Goal: Check status: Check status

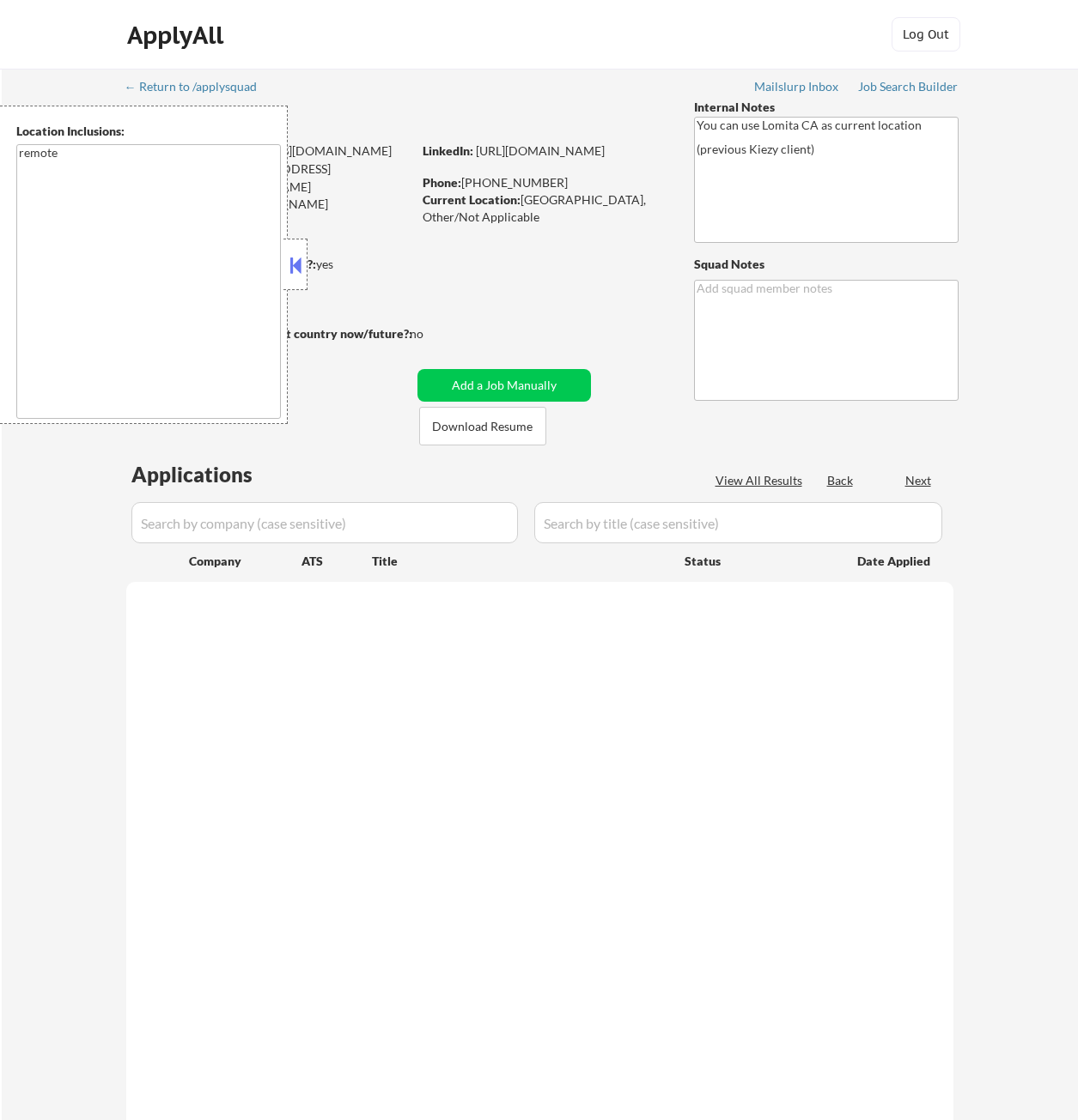
select select ""pending""
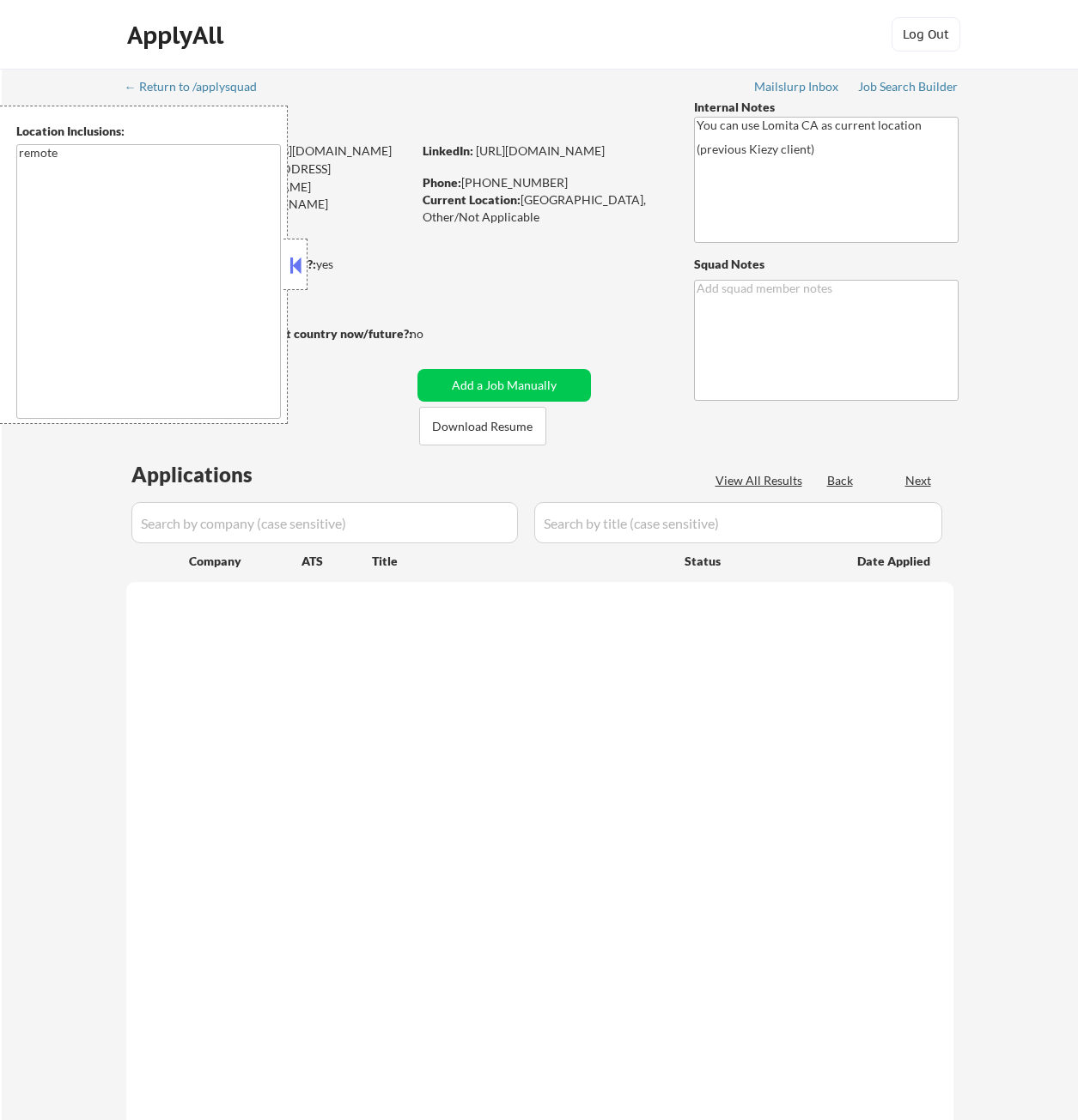
select select ""pending""
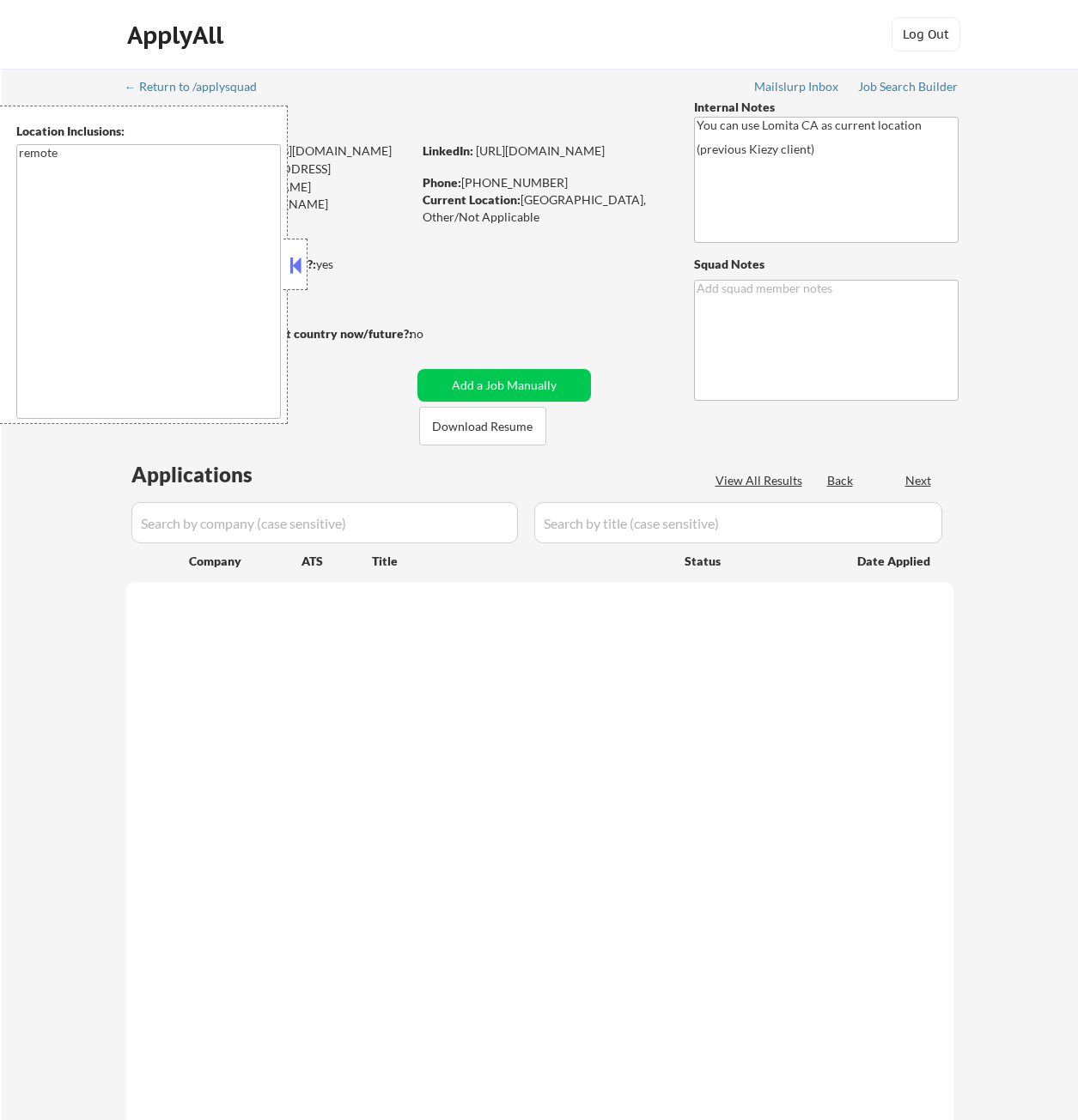
select select ""pending""
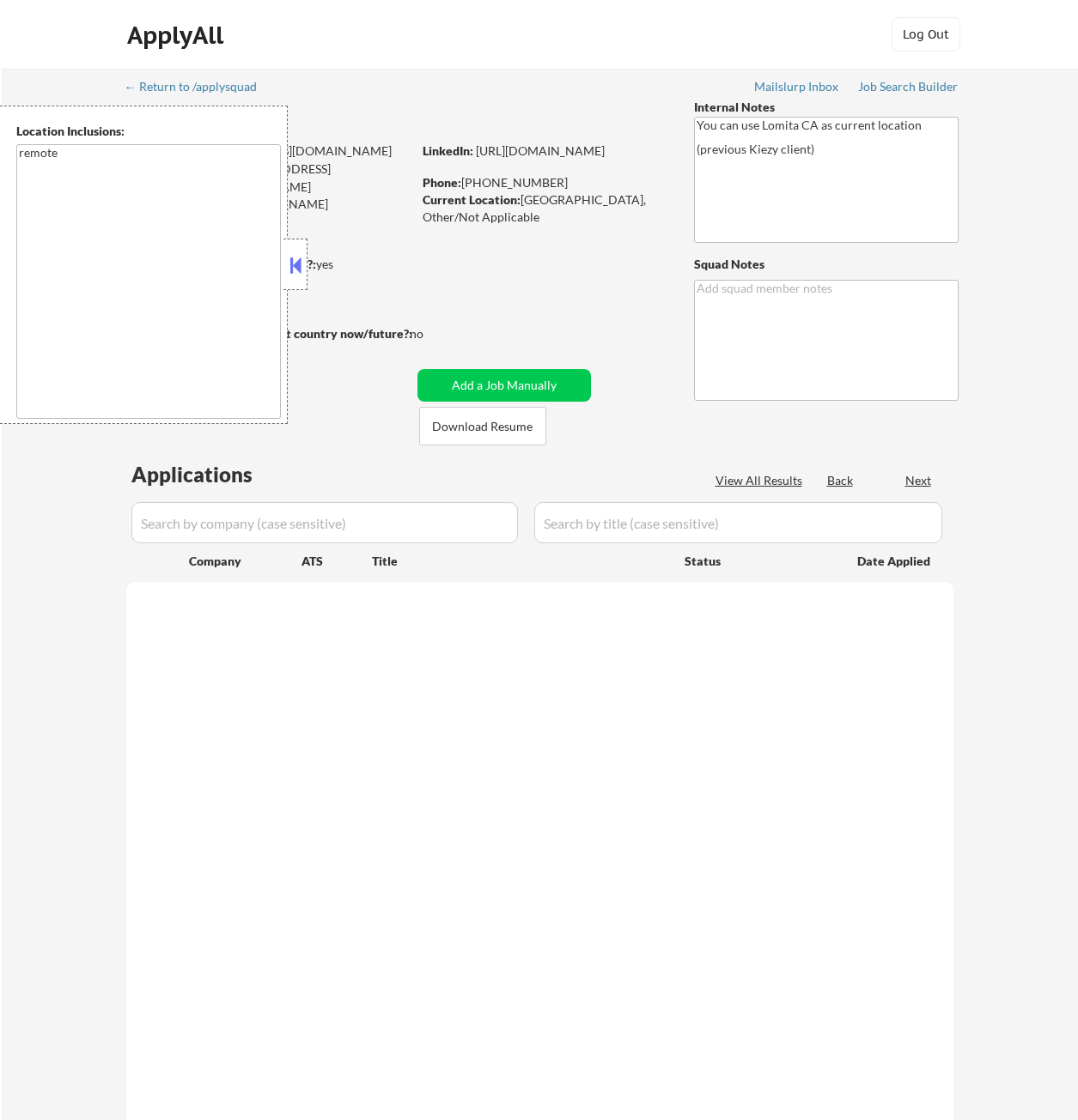
select select ""pending""
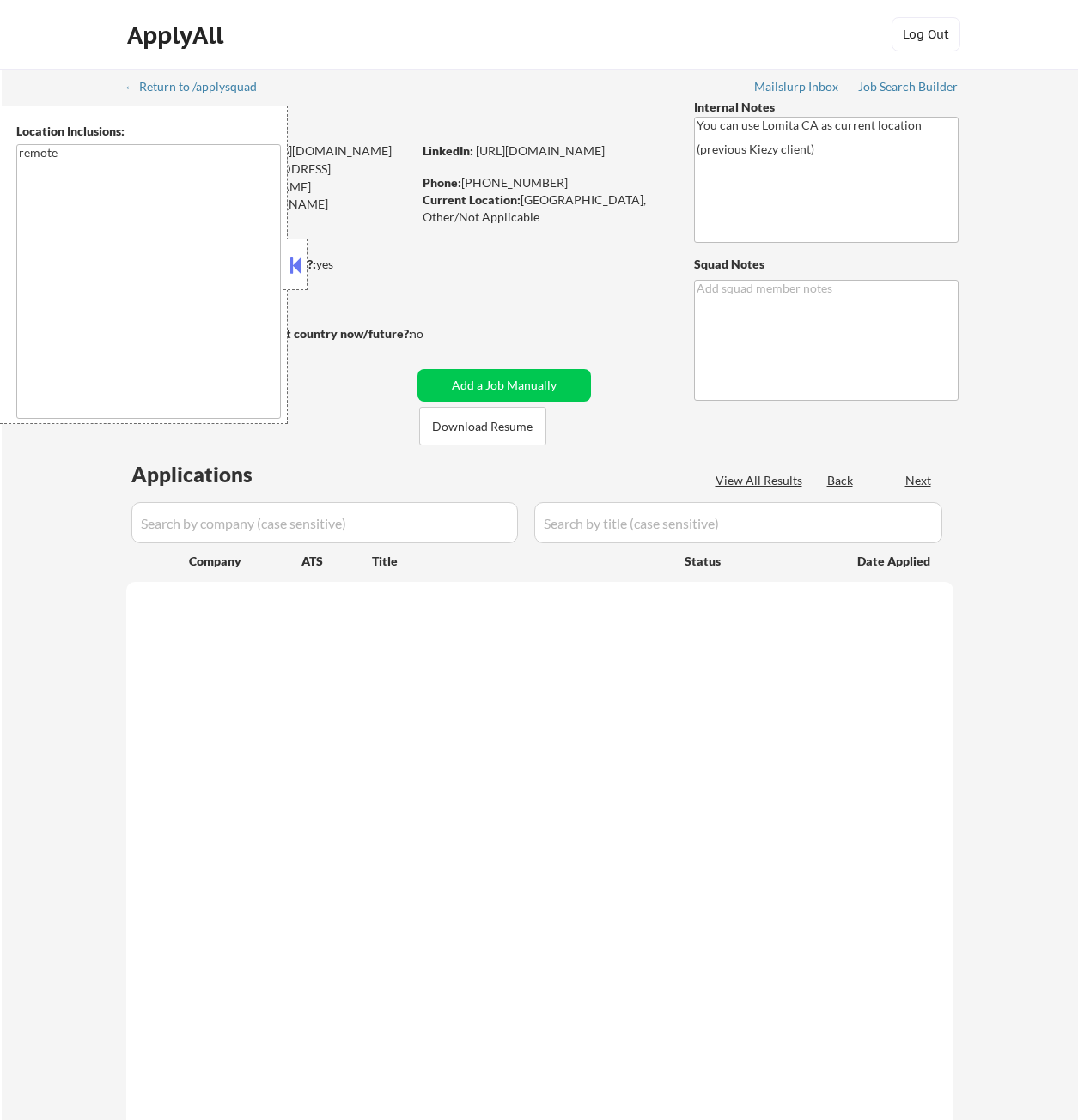
select select ""pending""
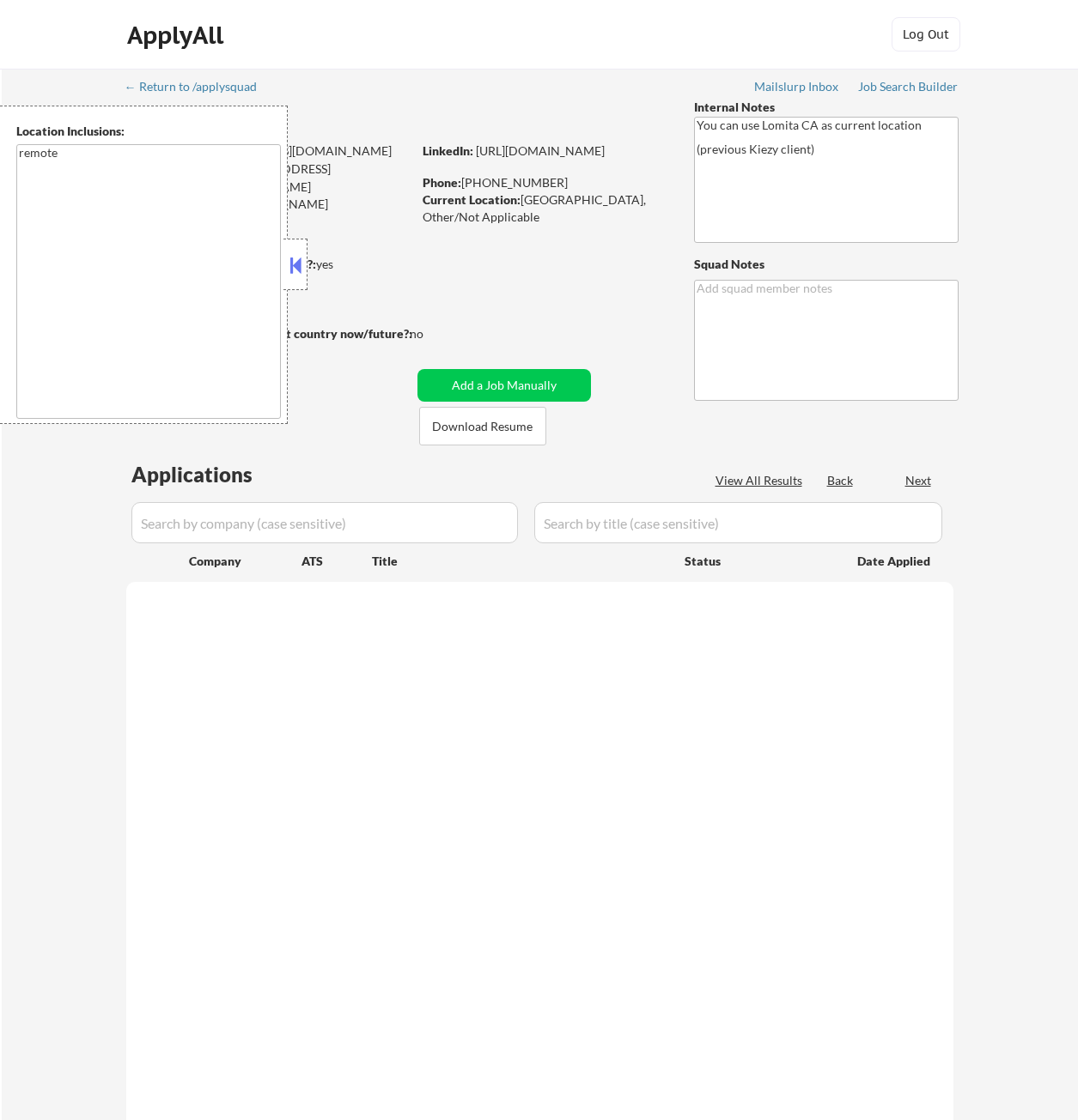
select select ""pending""
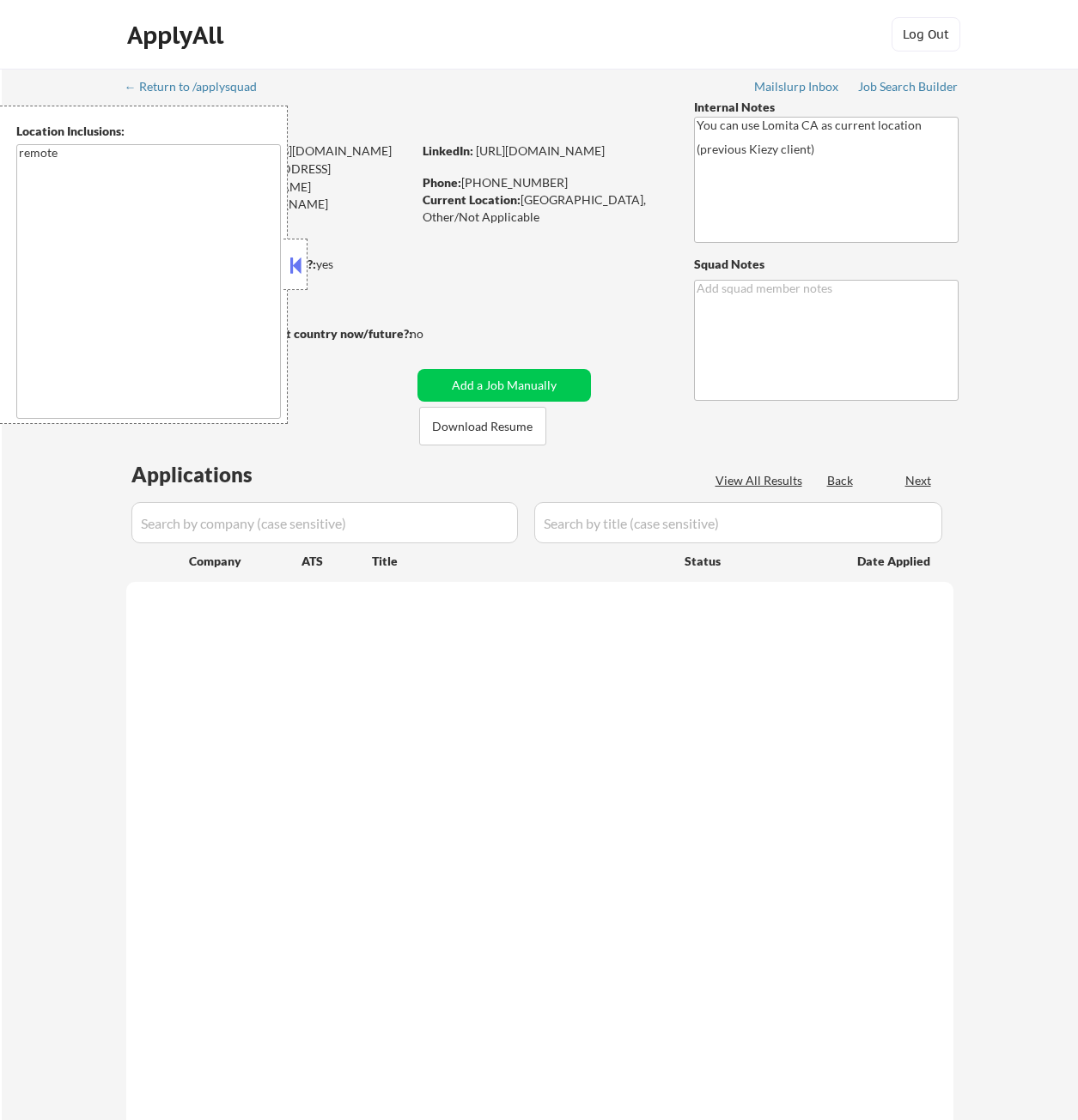
select select ""pending""
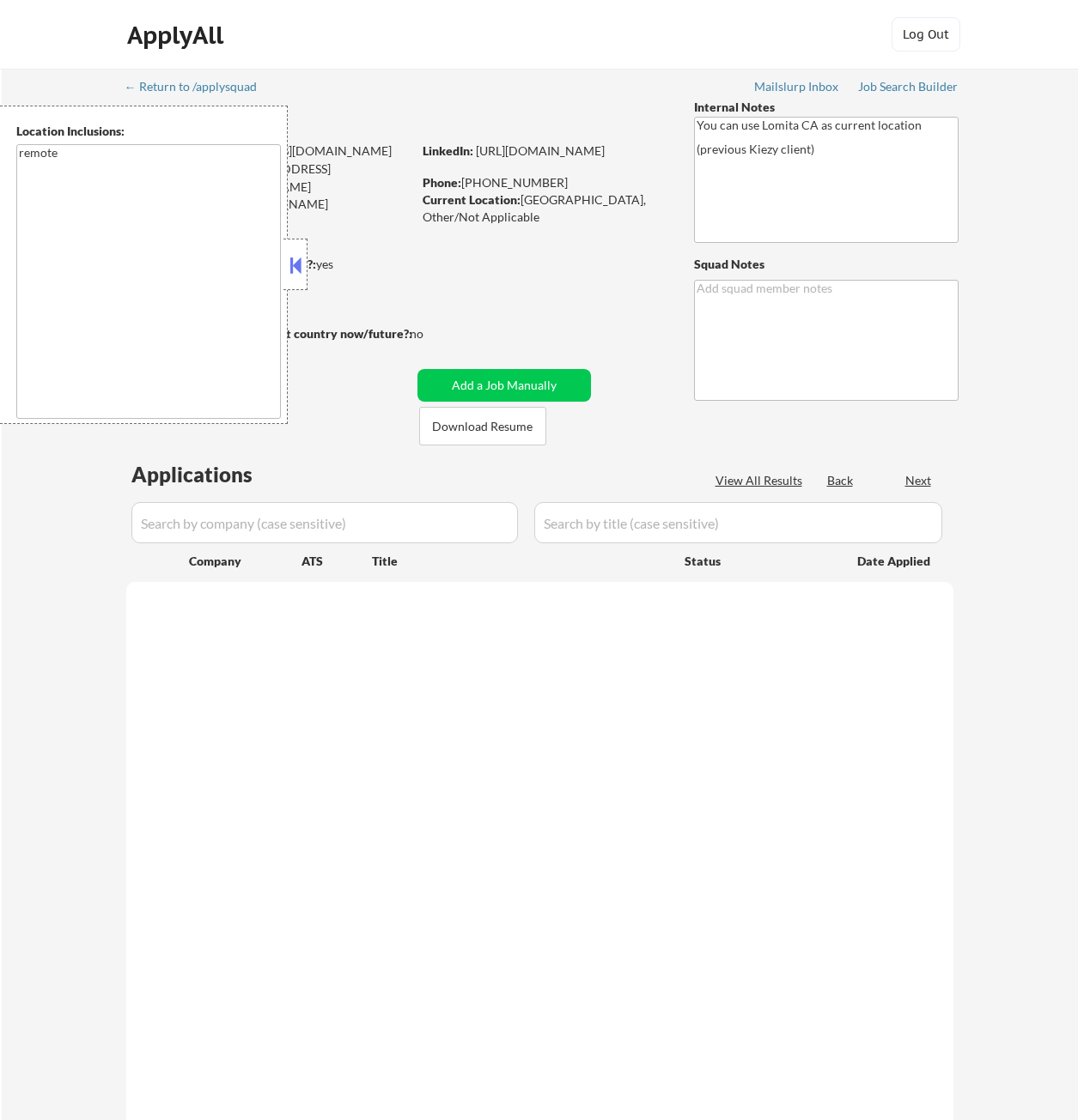
select select ""pending""
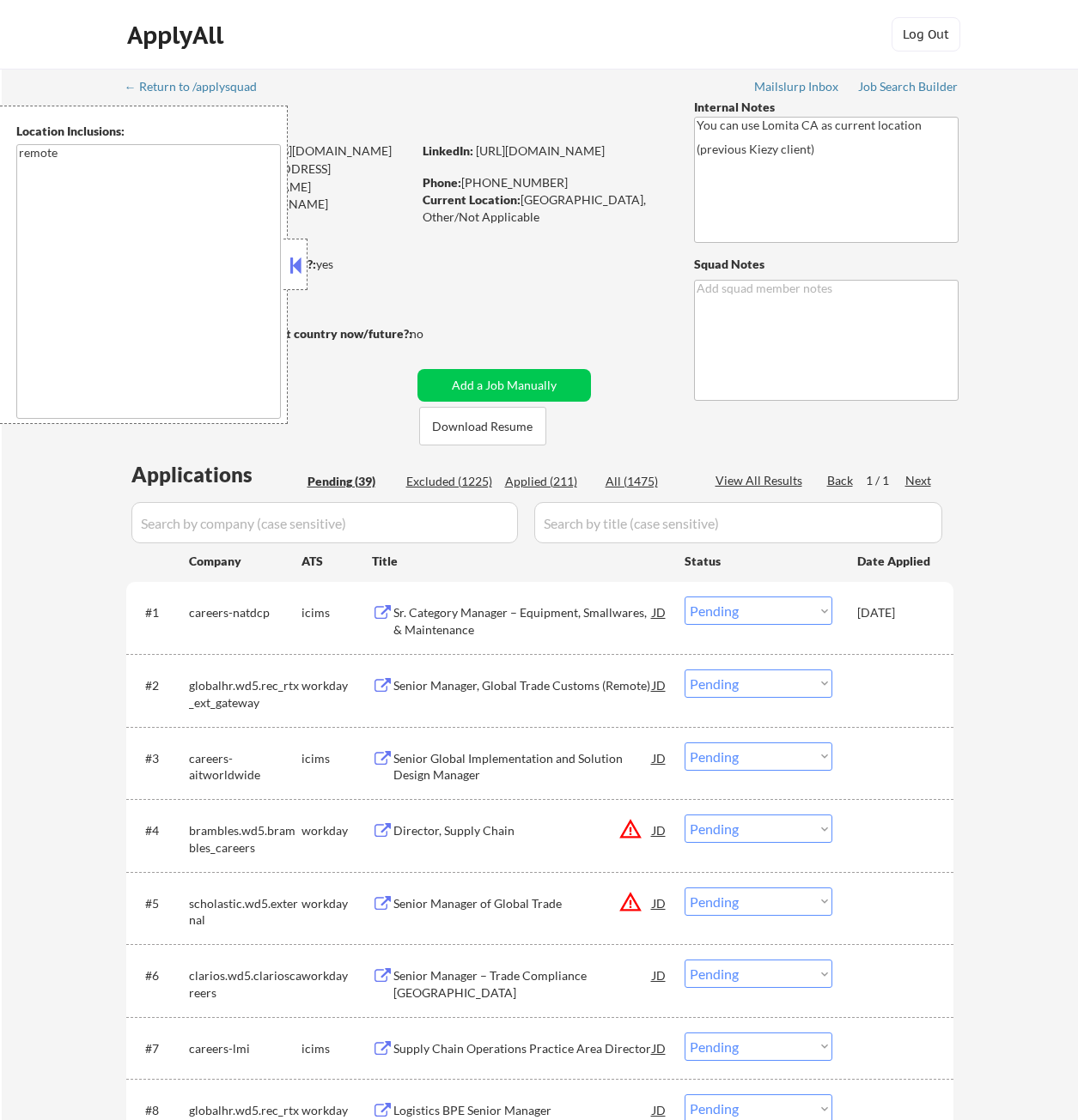
click at [526, 478] on div "Applied (211)" at bounding box center [547, 481] width 86 height 17
select select ""applied""
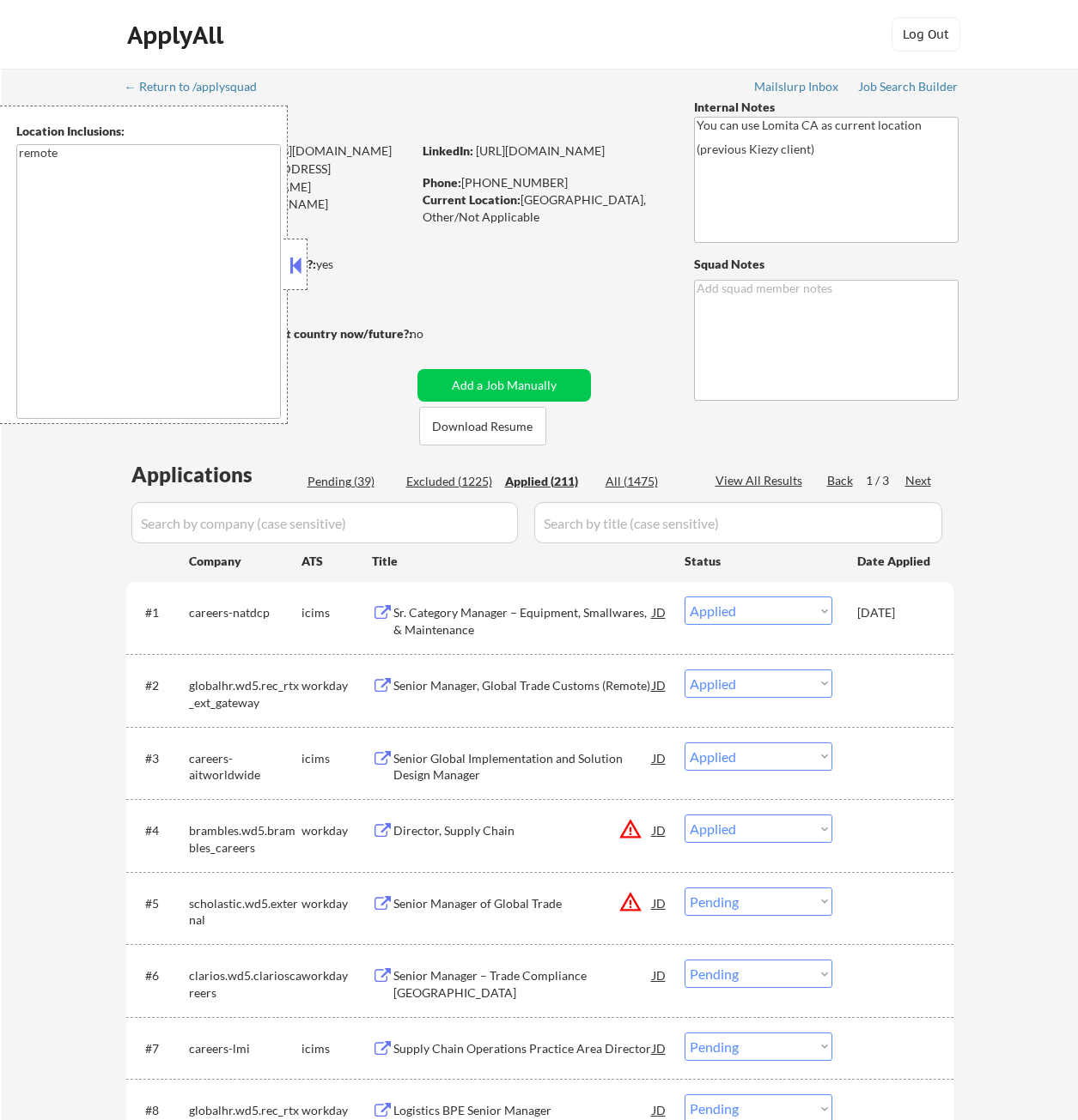
select select ""applied""
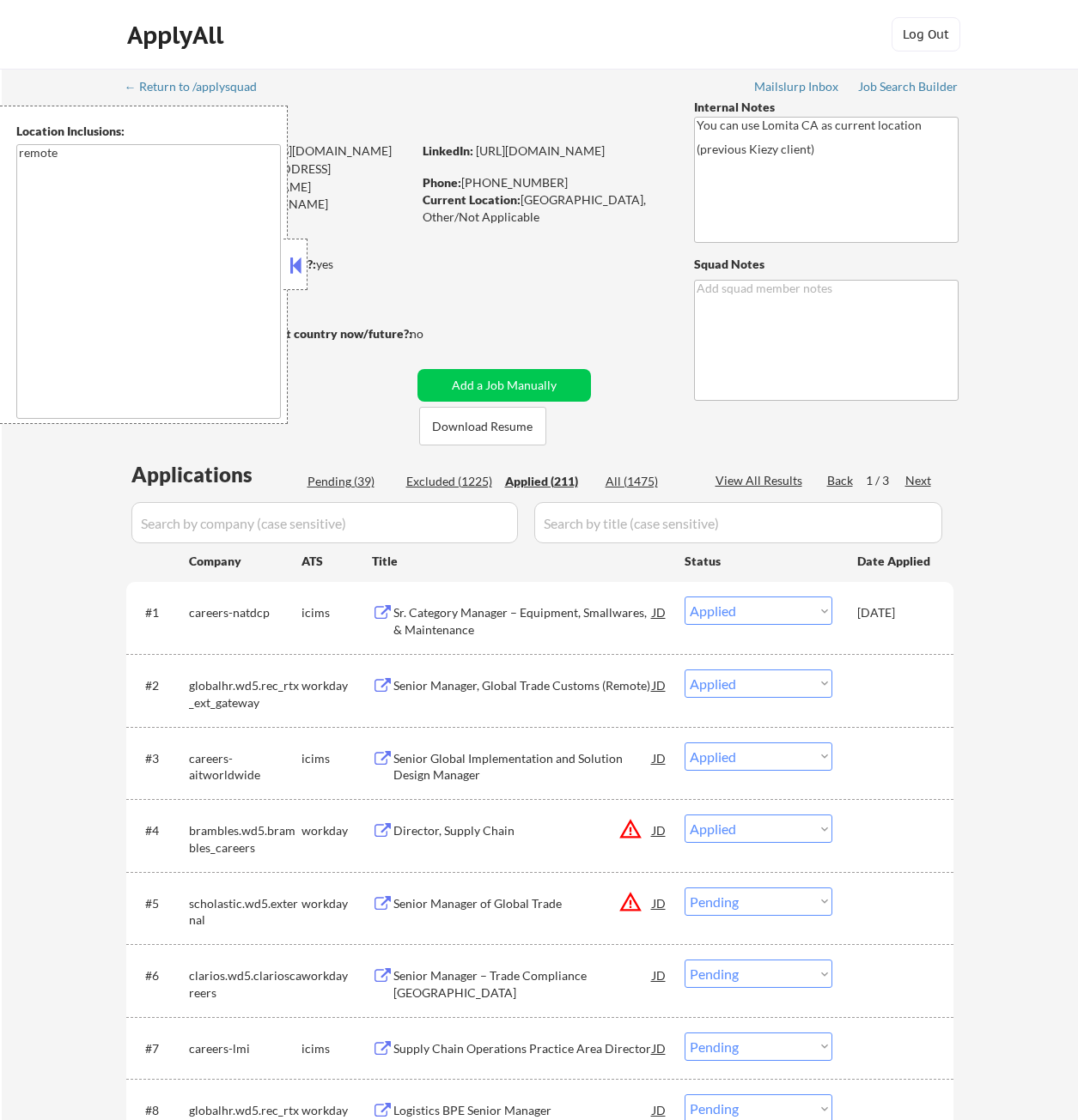
select select ""applied""
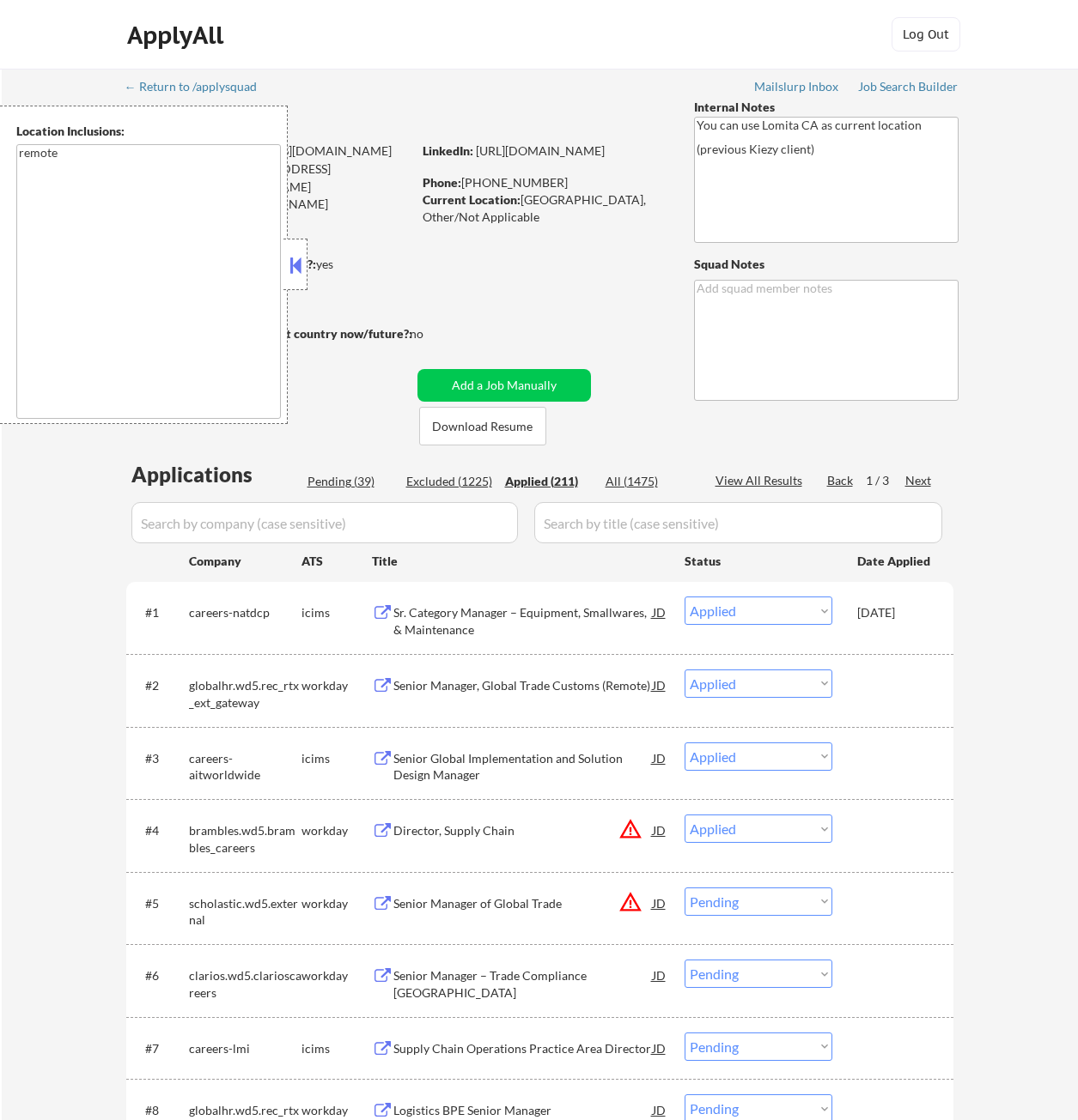
select select ""applied""
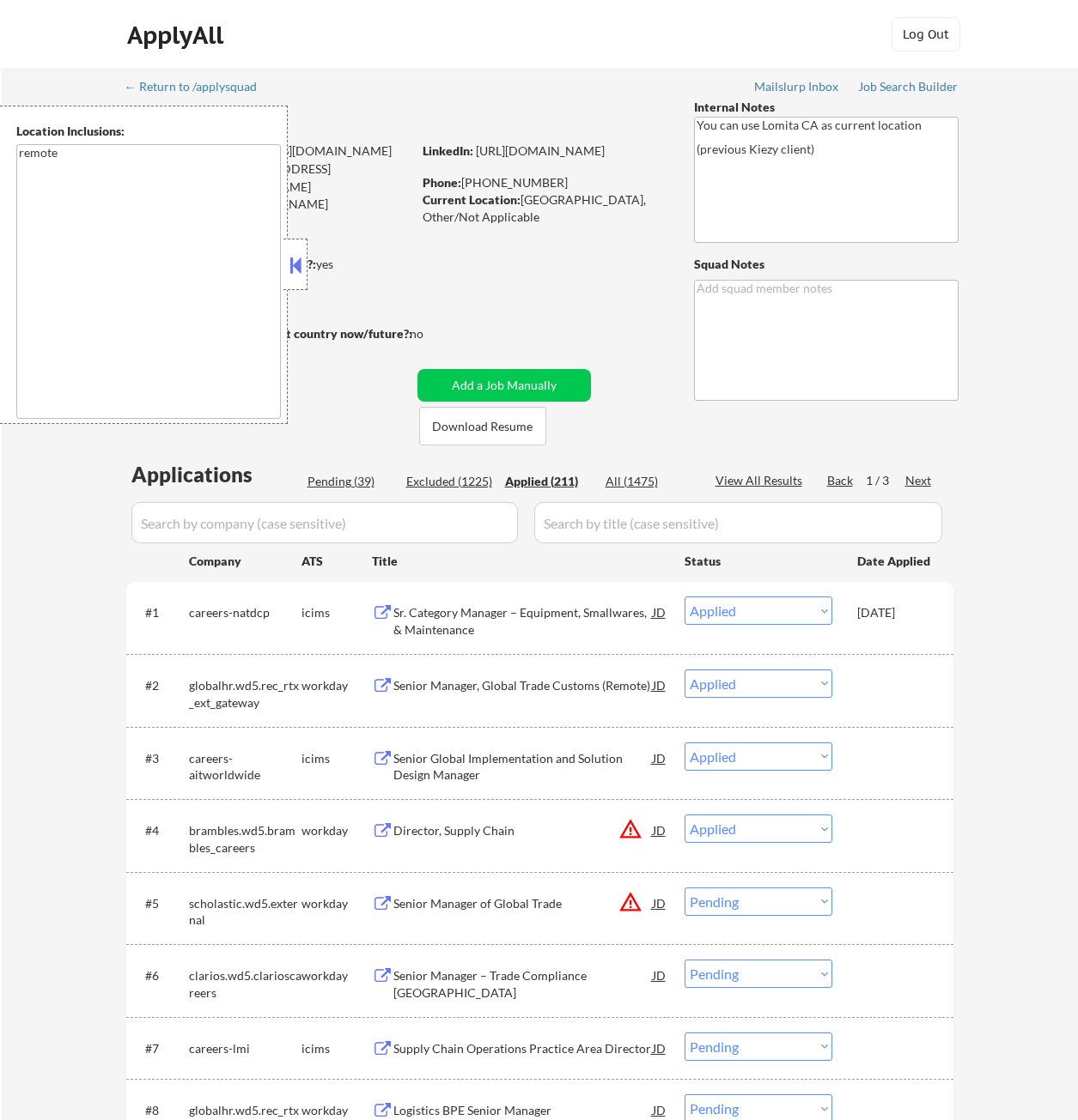
select select ""applied""
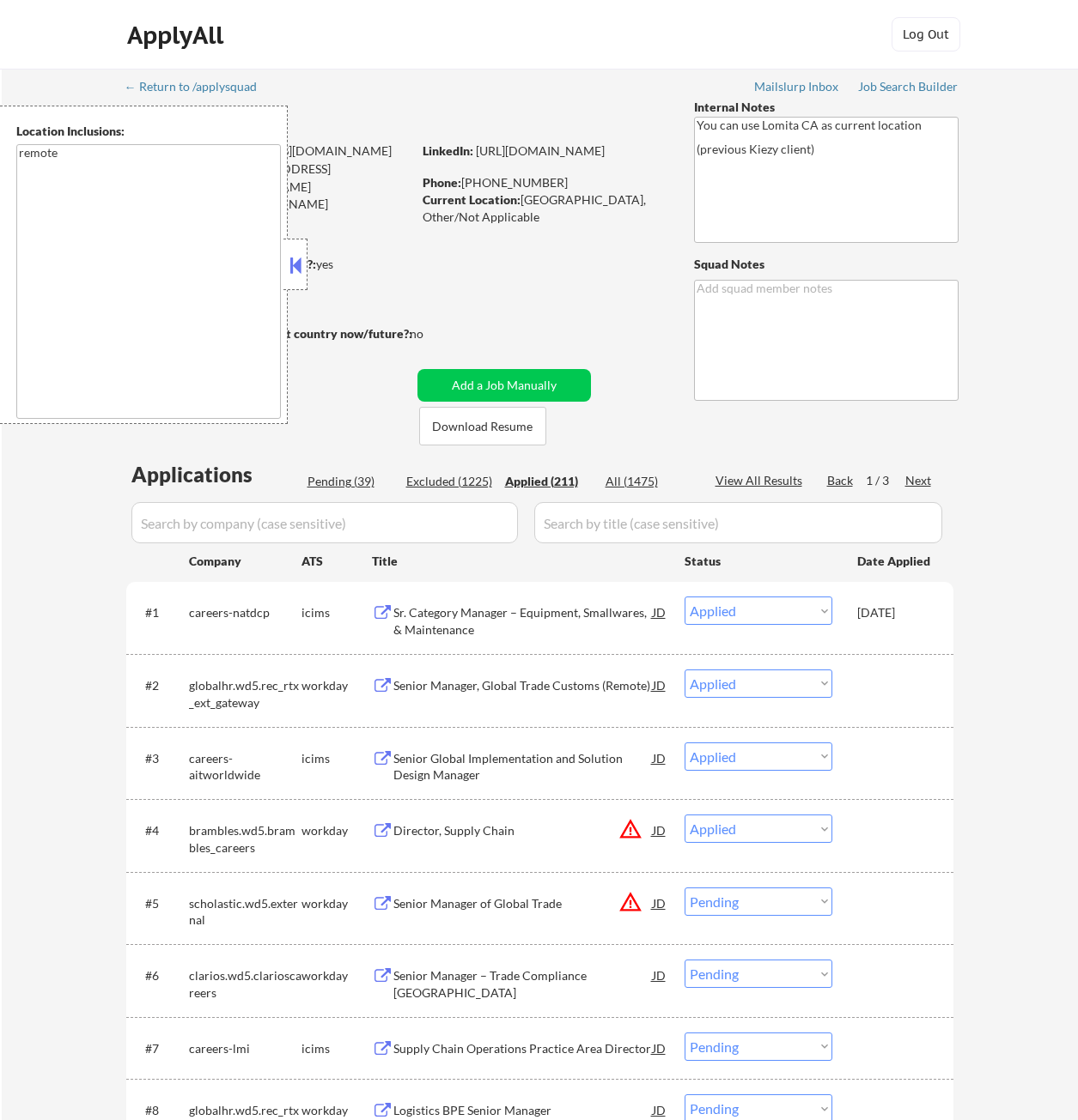
select select ""applied""
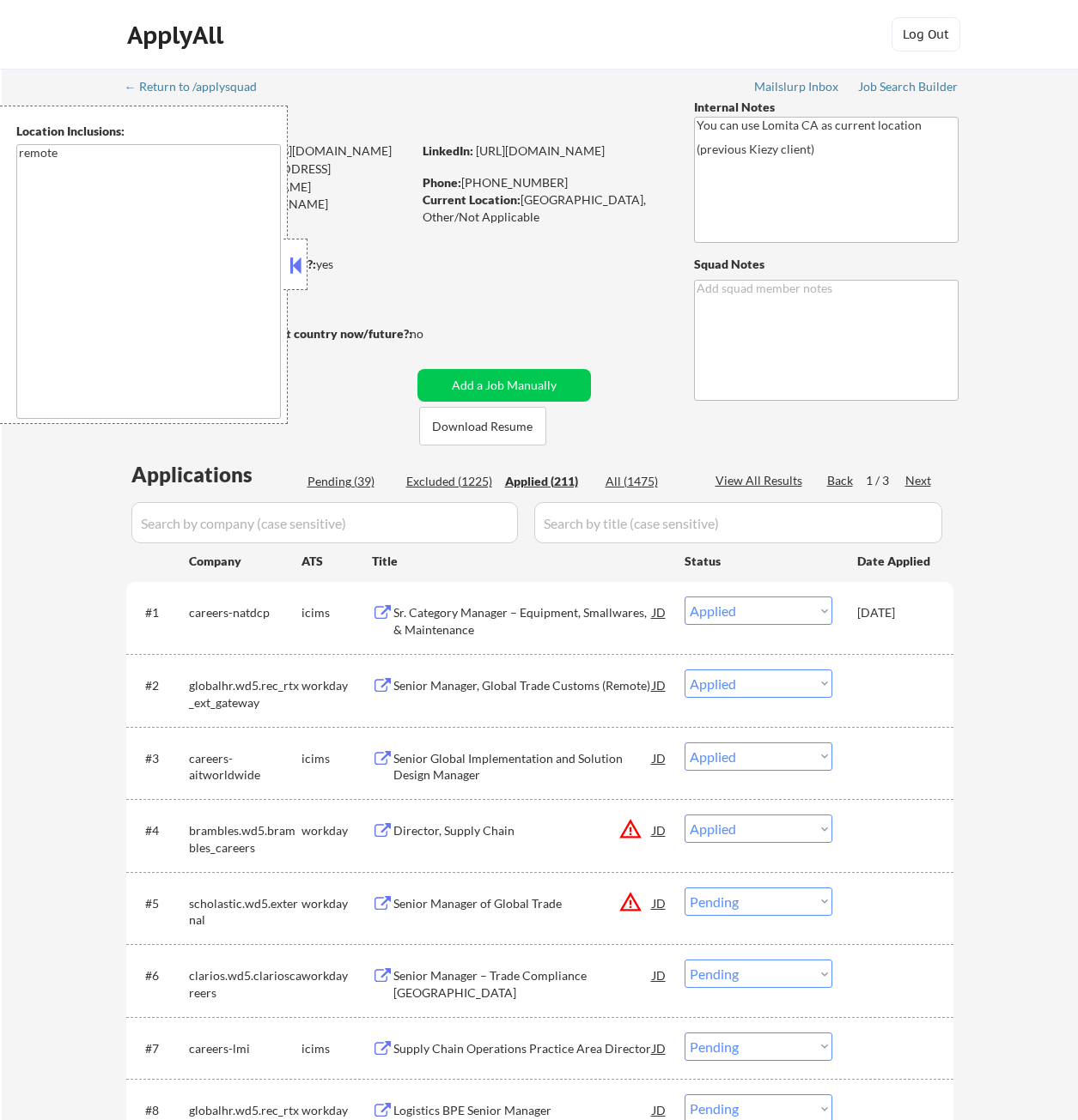
select select ""applied""
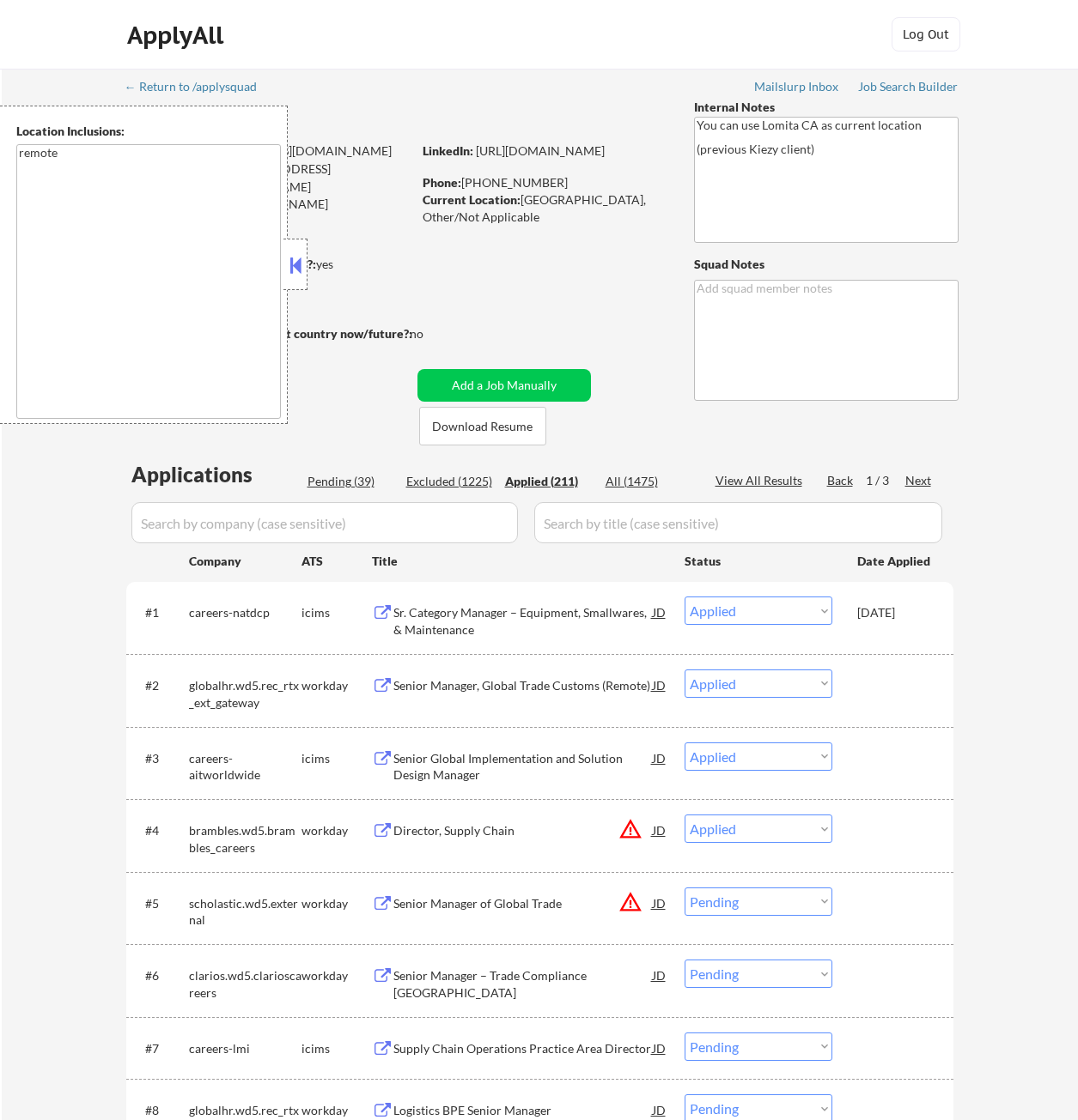
select select ""applied""
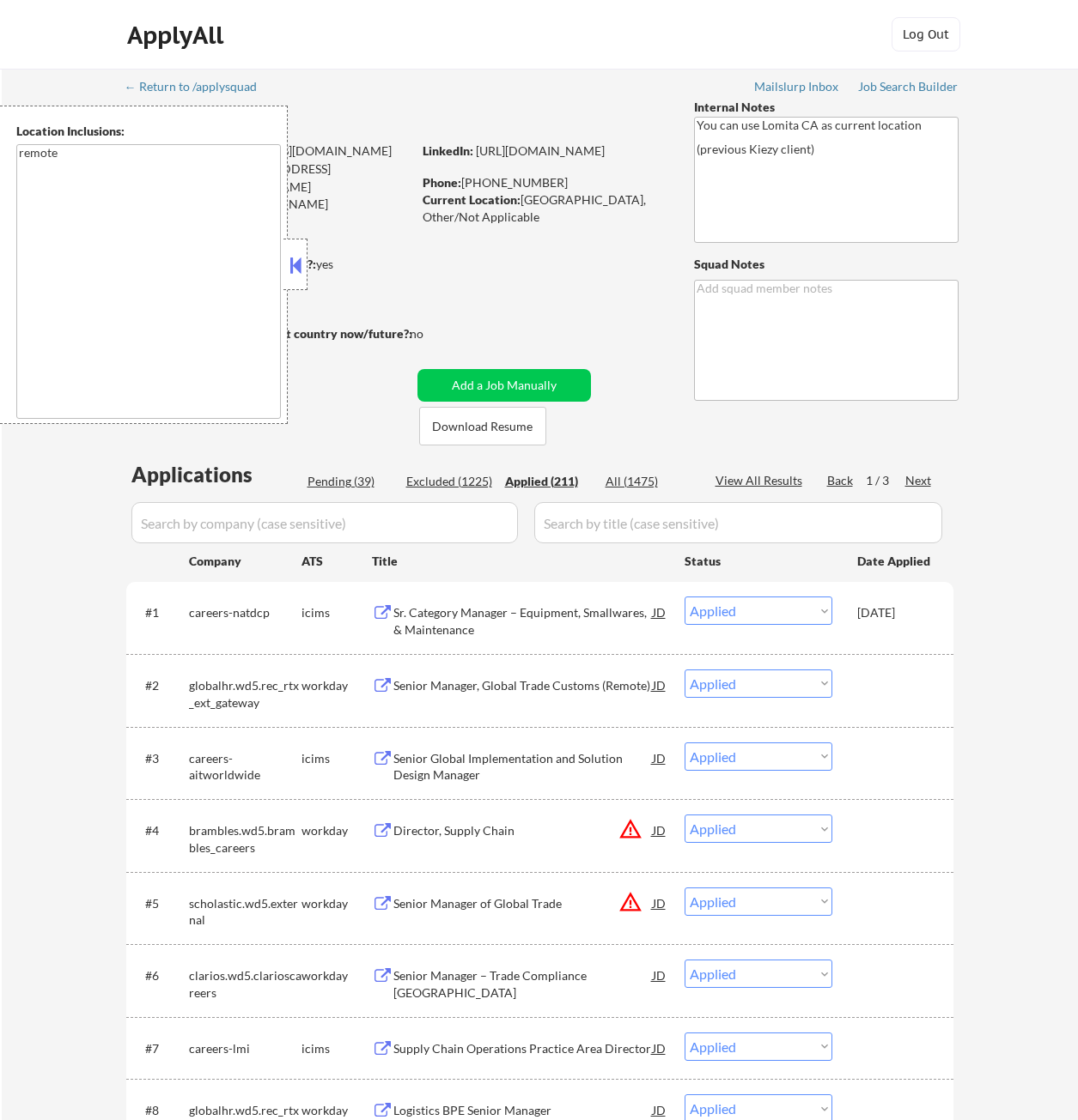
select select ""applied""
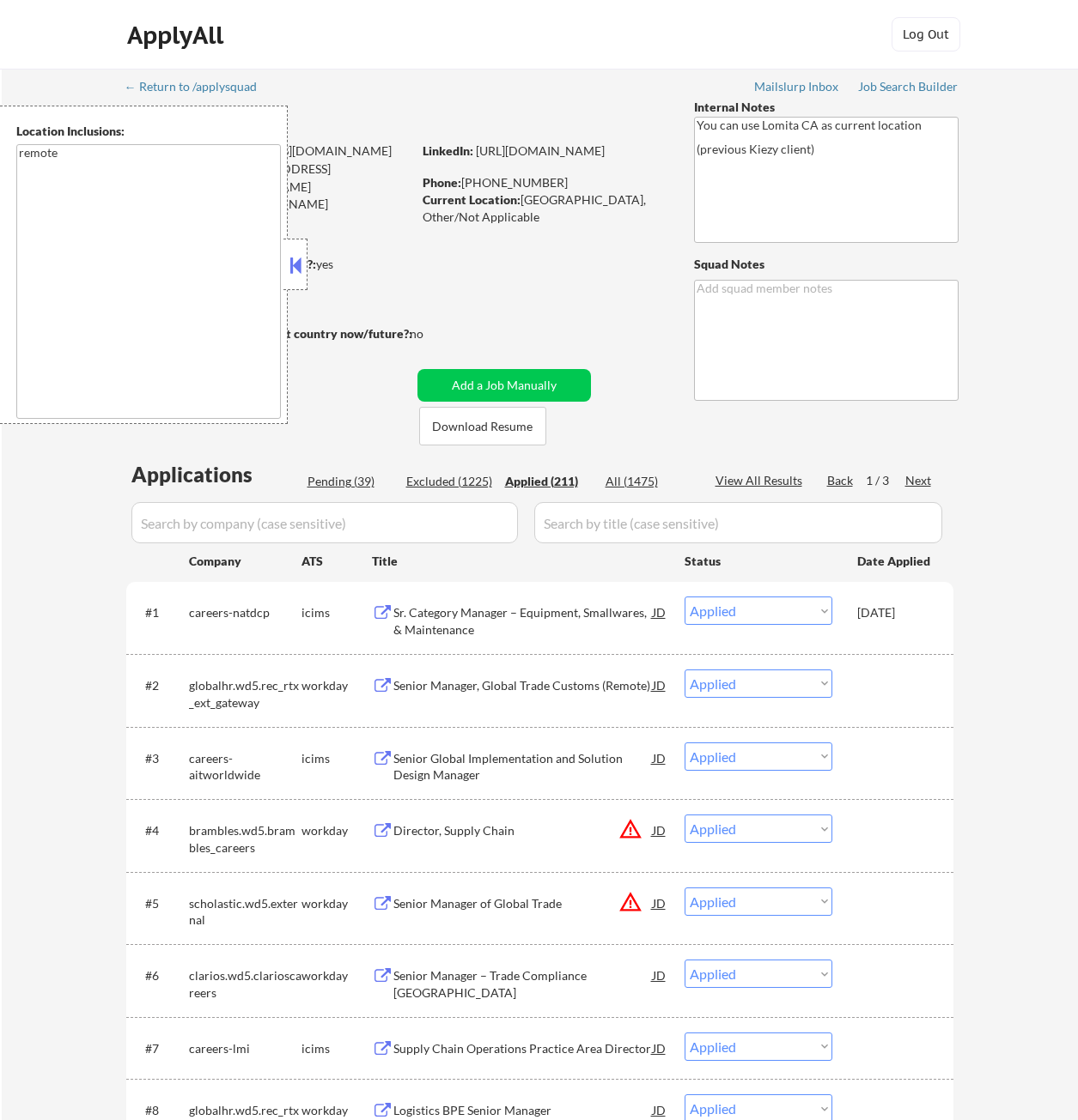
select select ""applied""
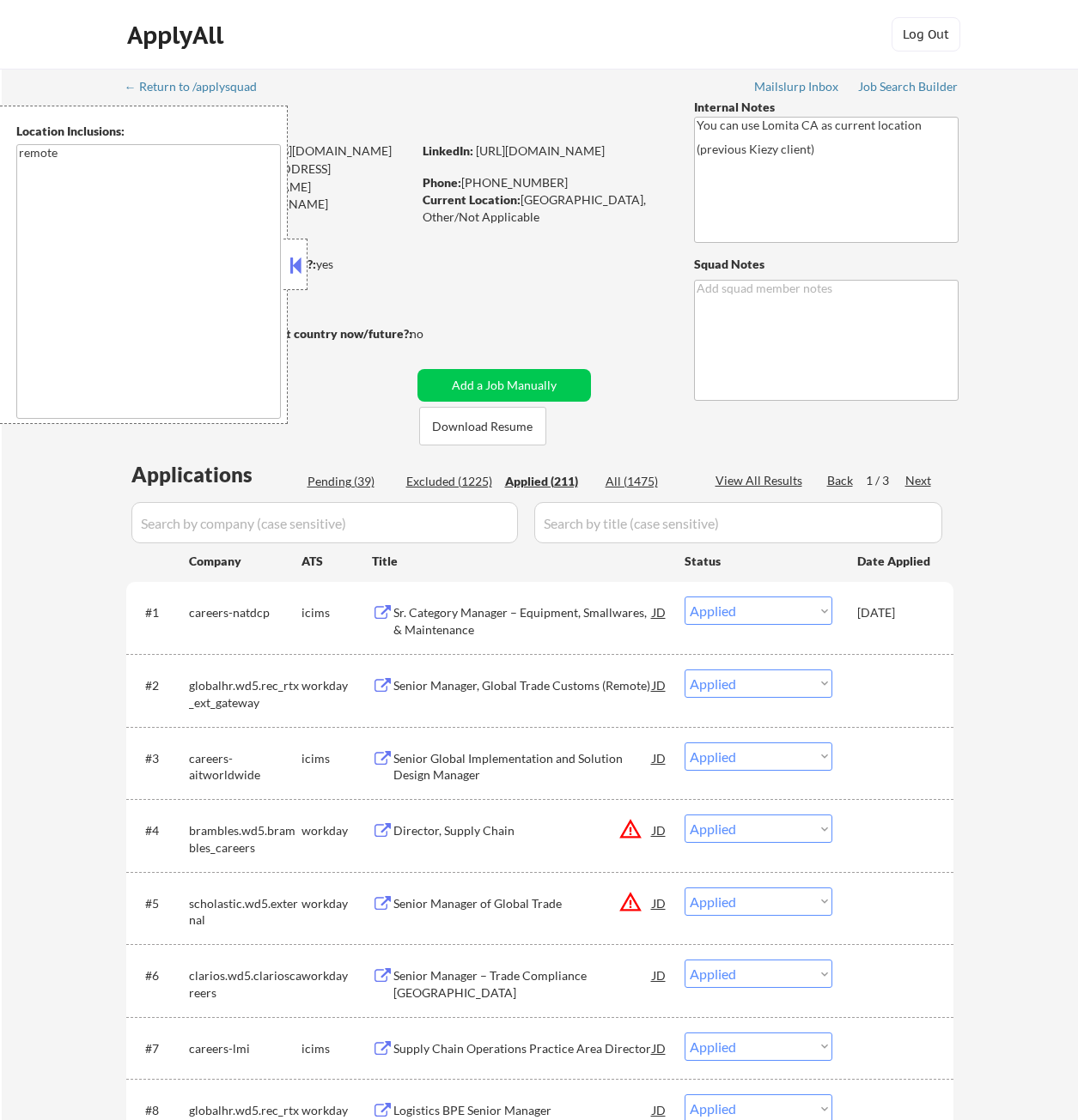
select select ""applied""
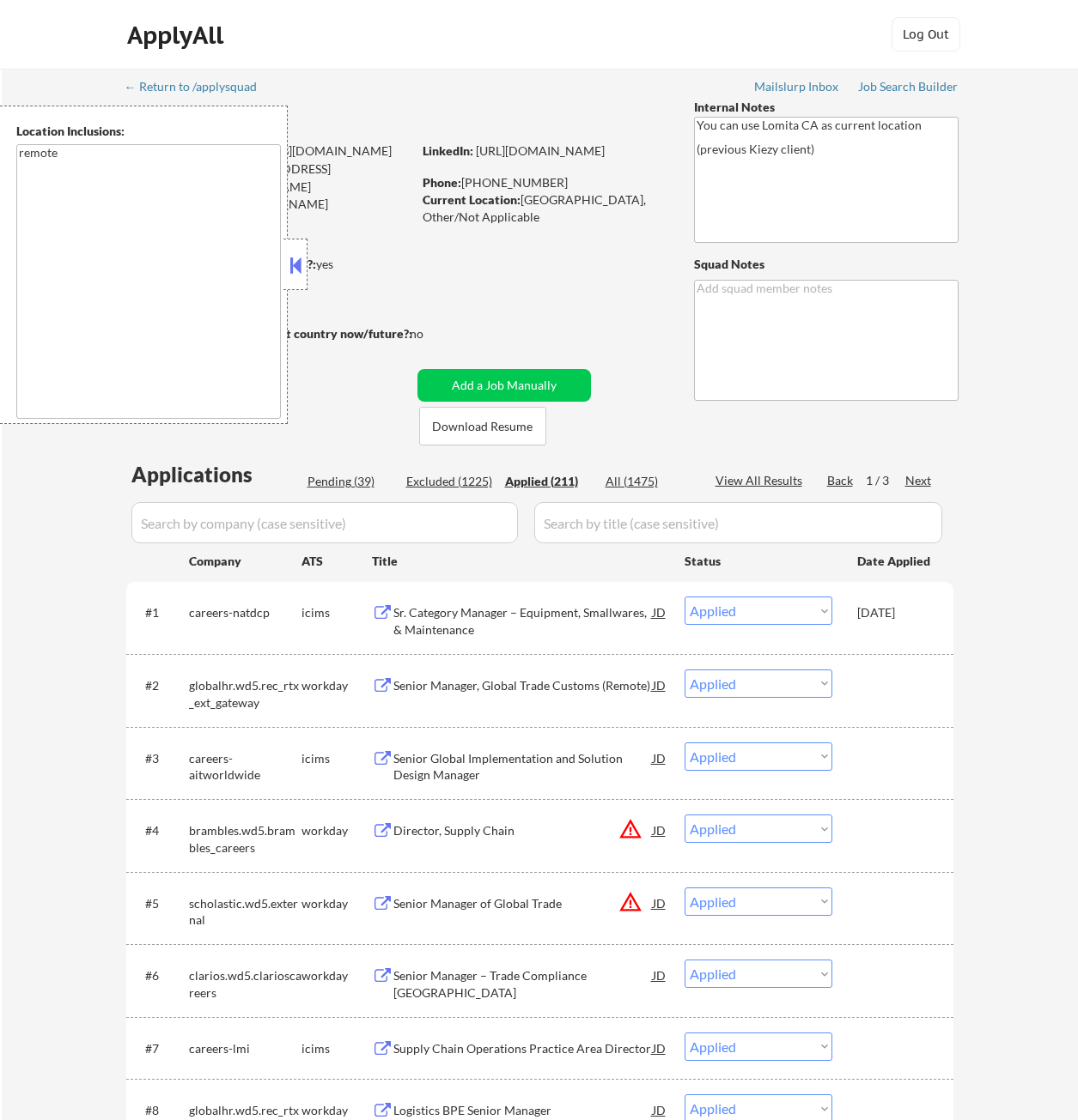
select select ""applied""
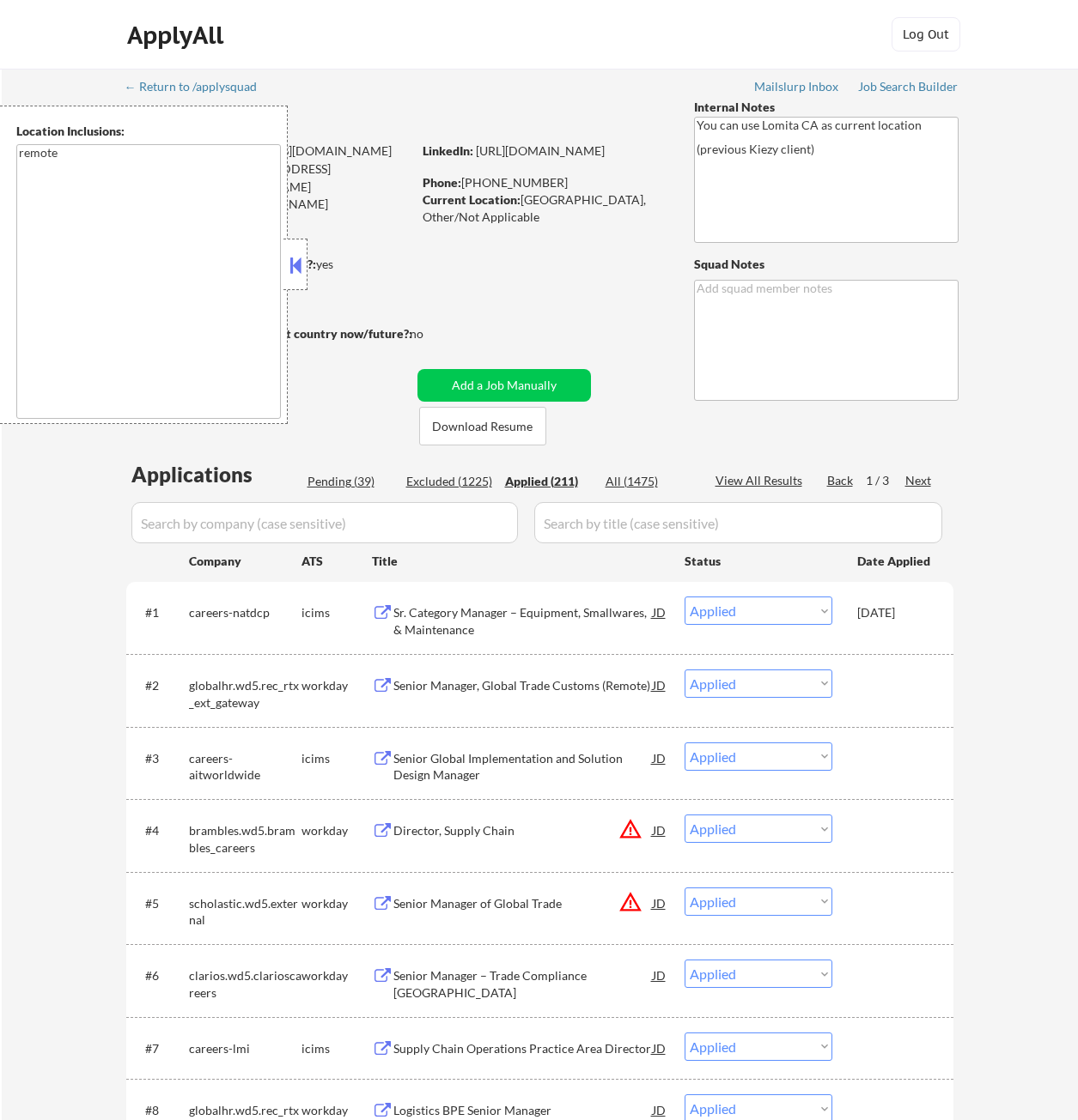
select select ""applied""
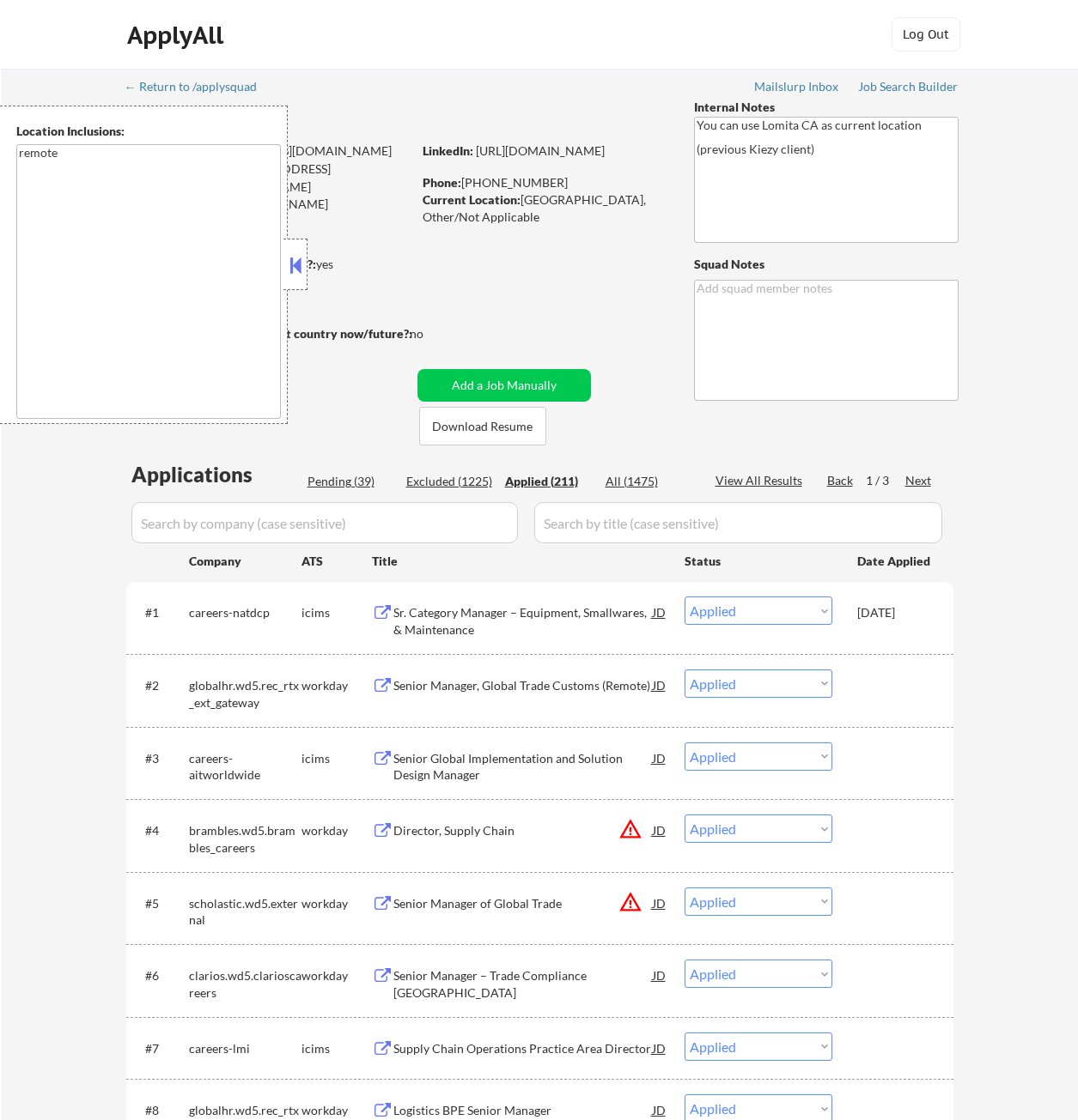
select select ""applied""
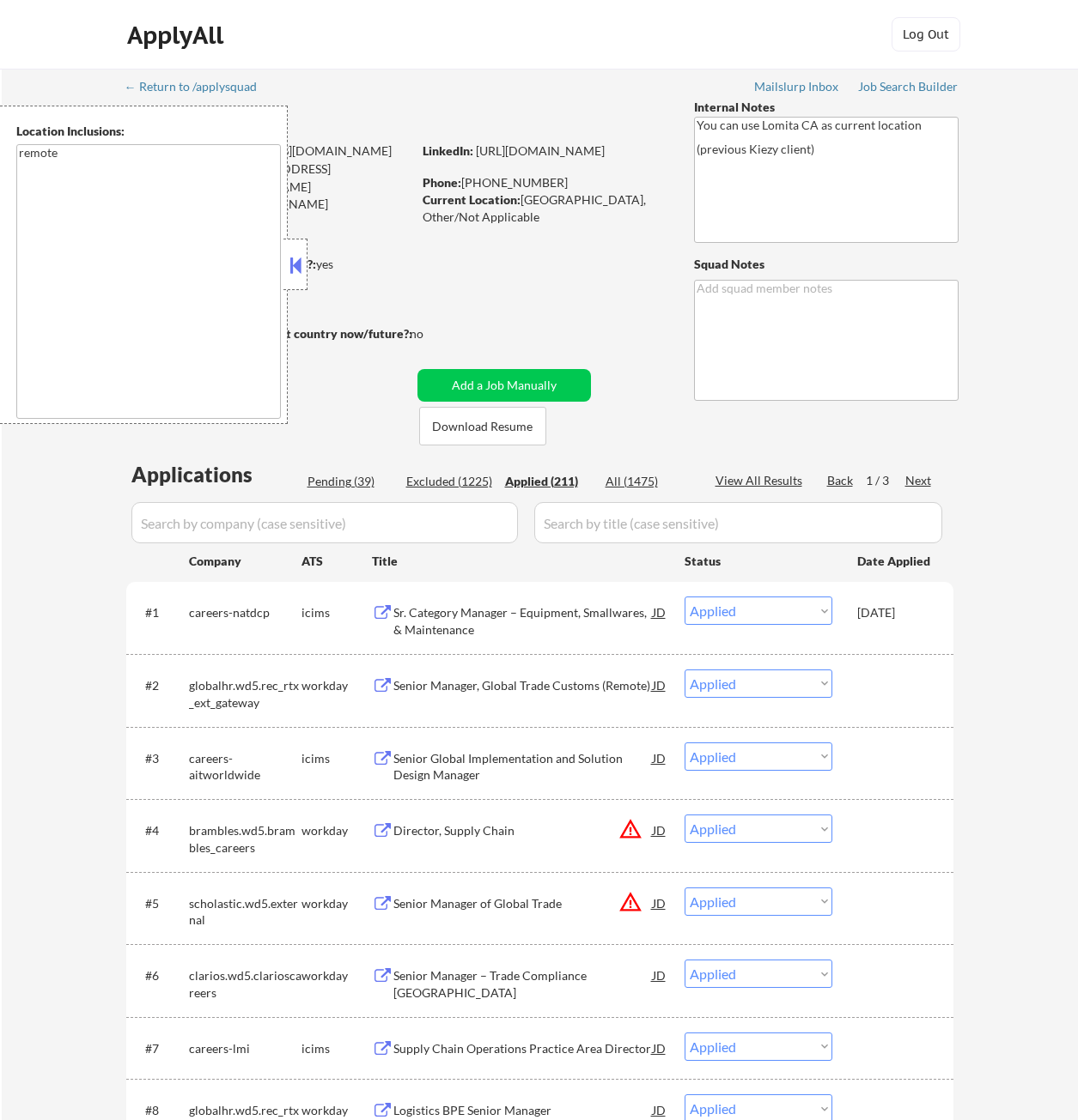
select select ""applied""
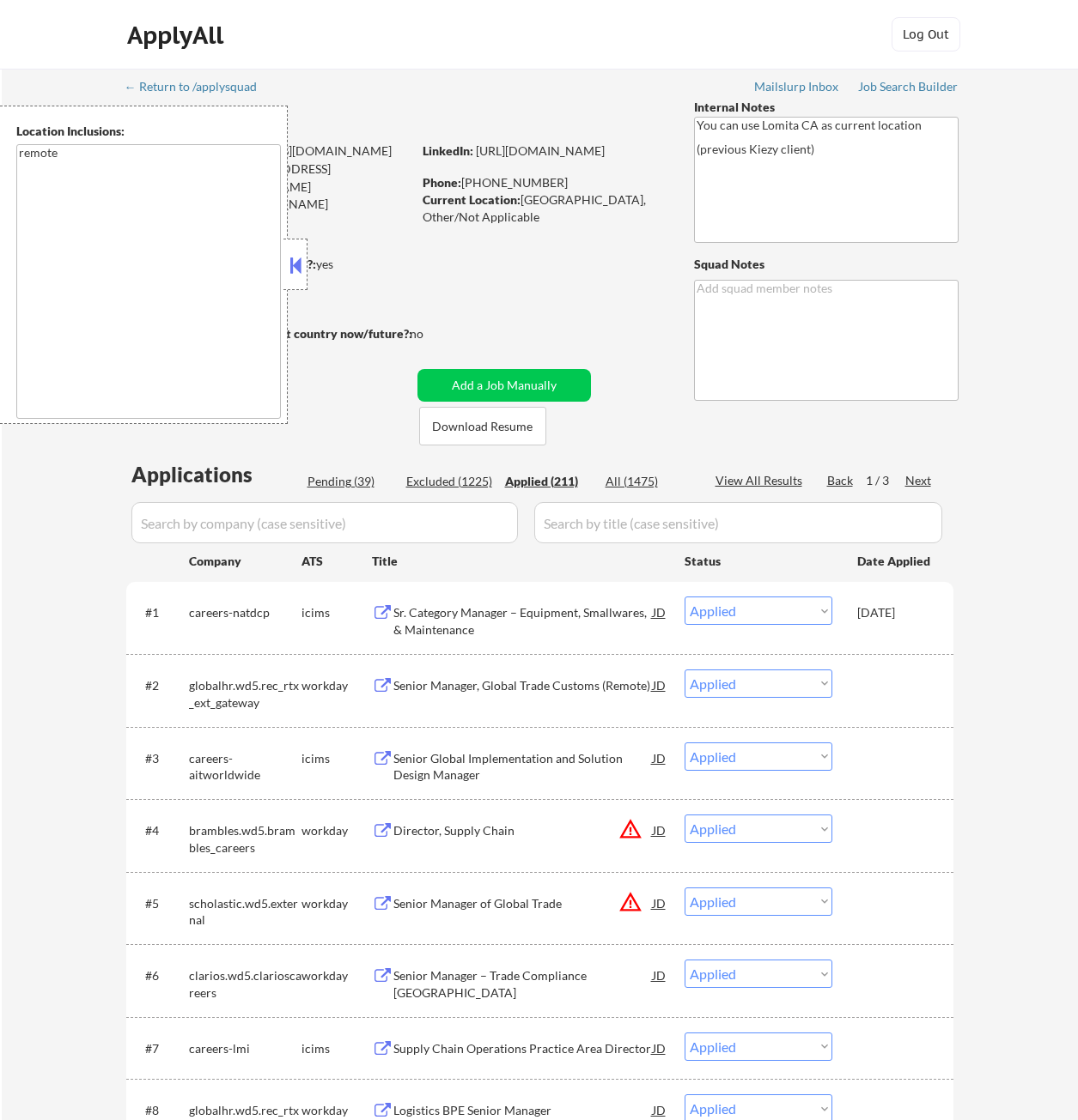
select select ""applied""
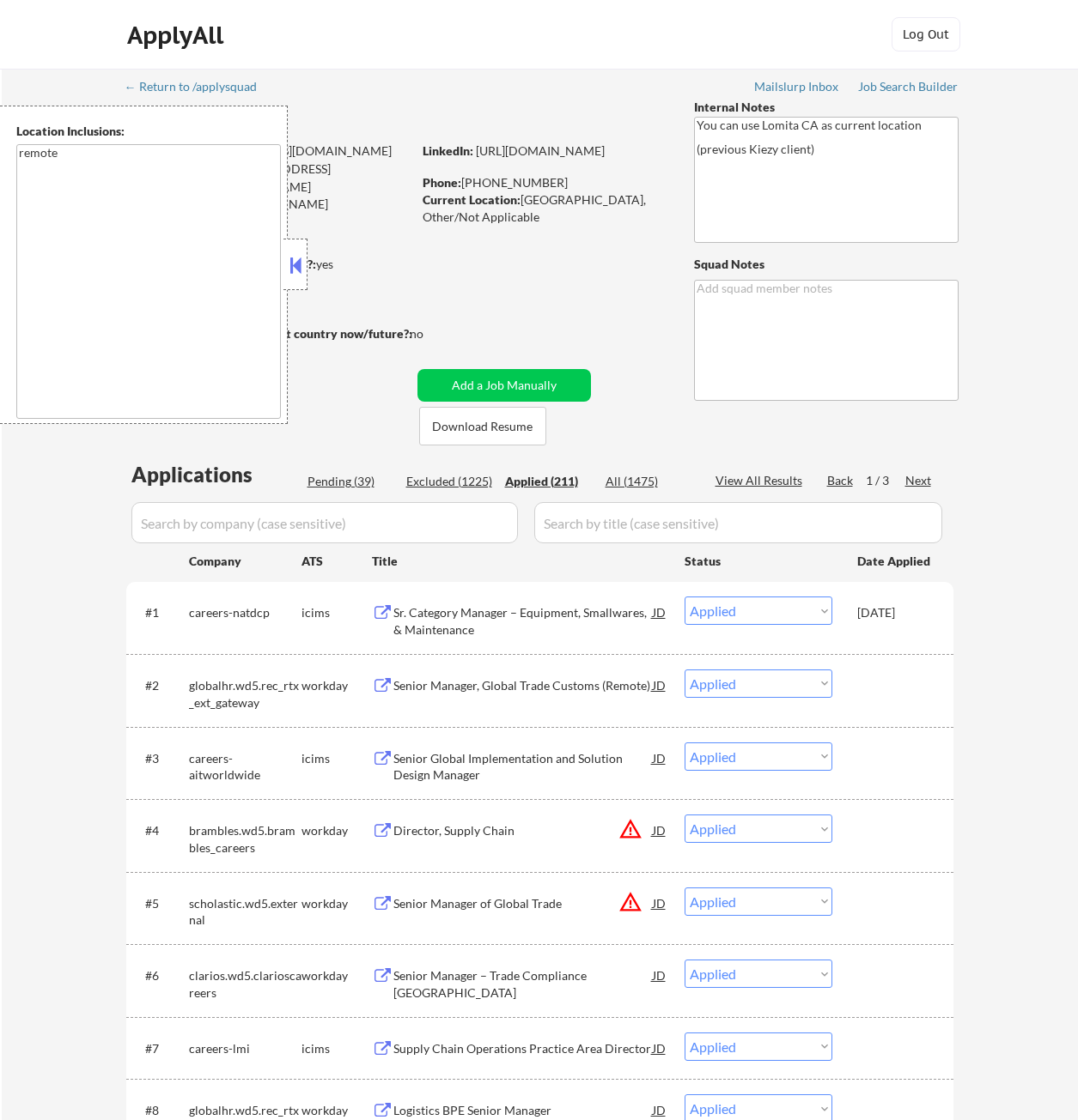
select select ""applied""
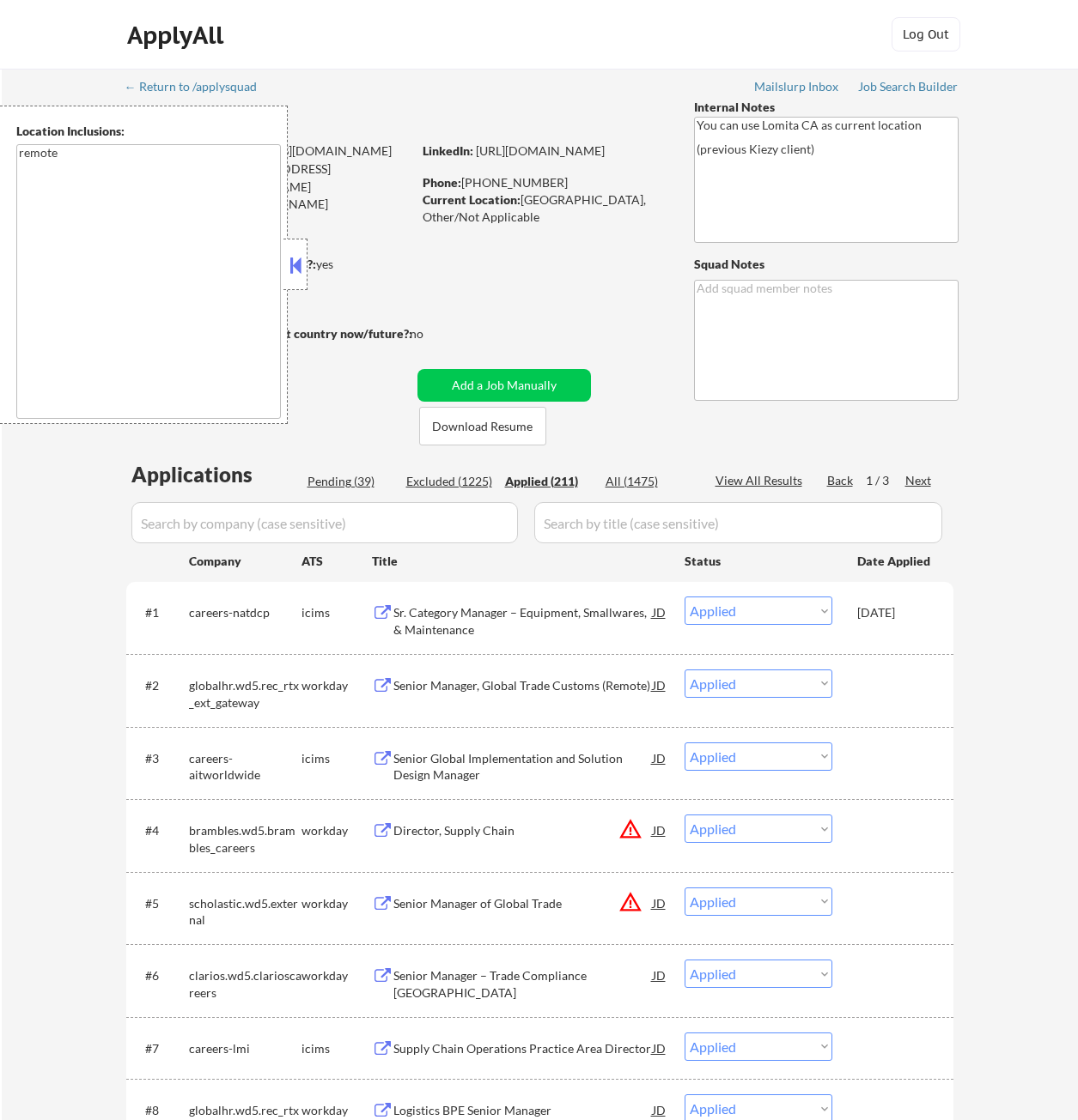
select select ""applied""
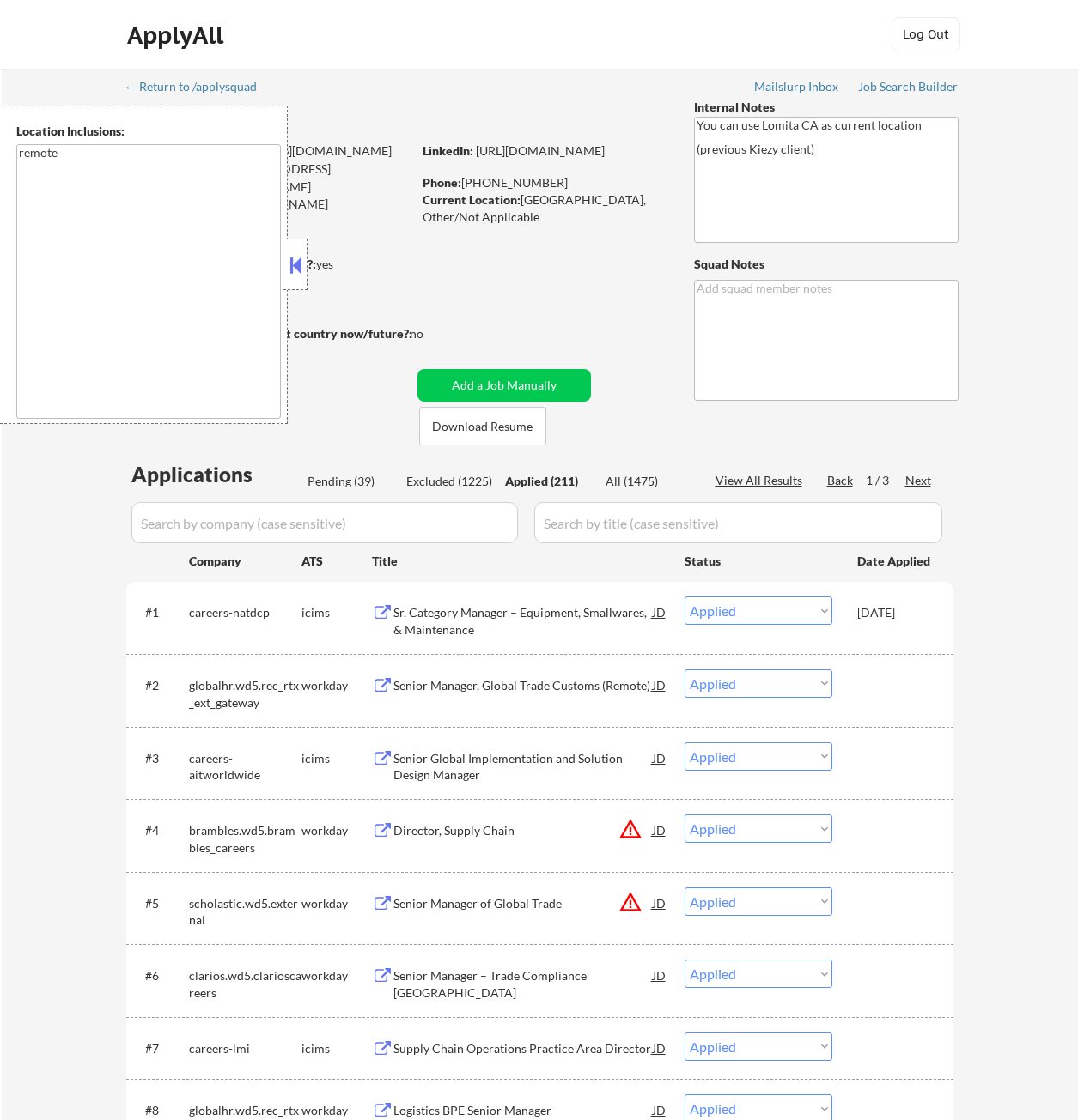
select select ""applied""
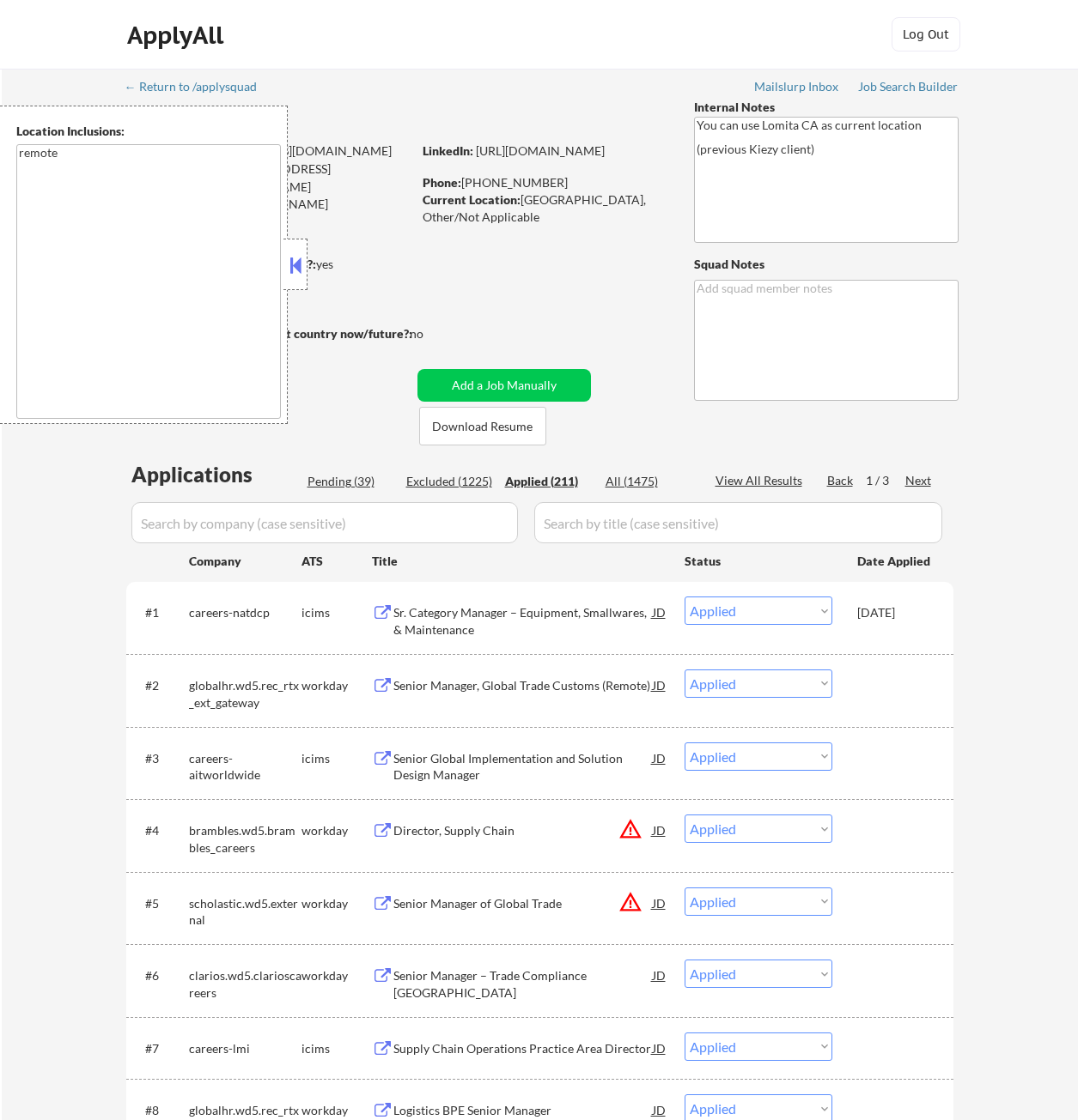
select select ""applied""
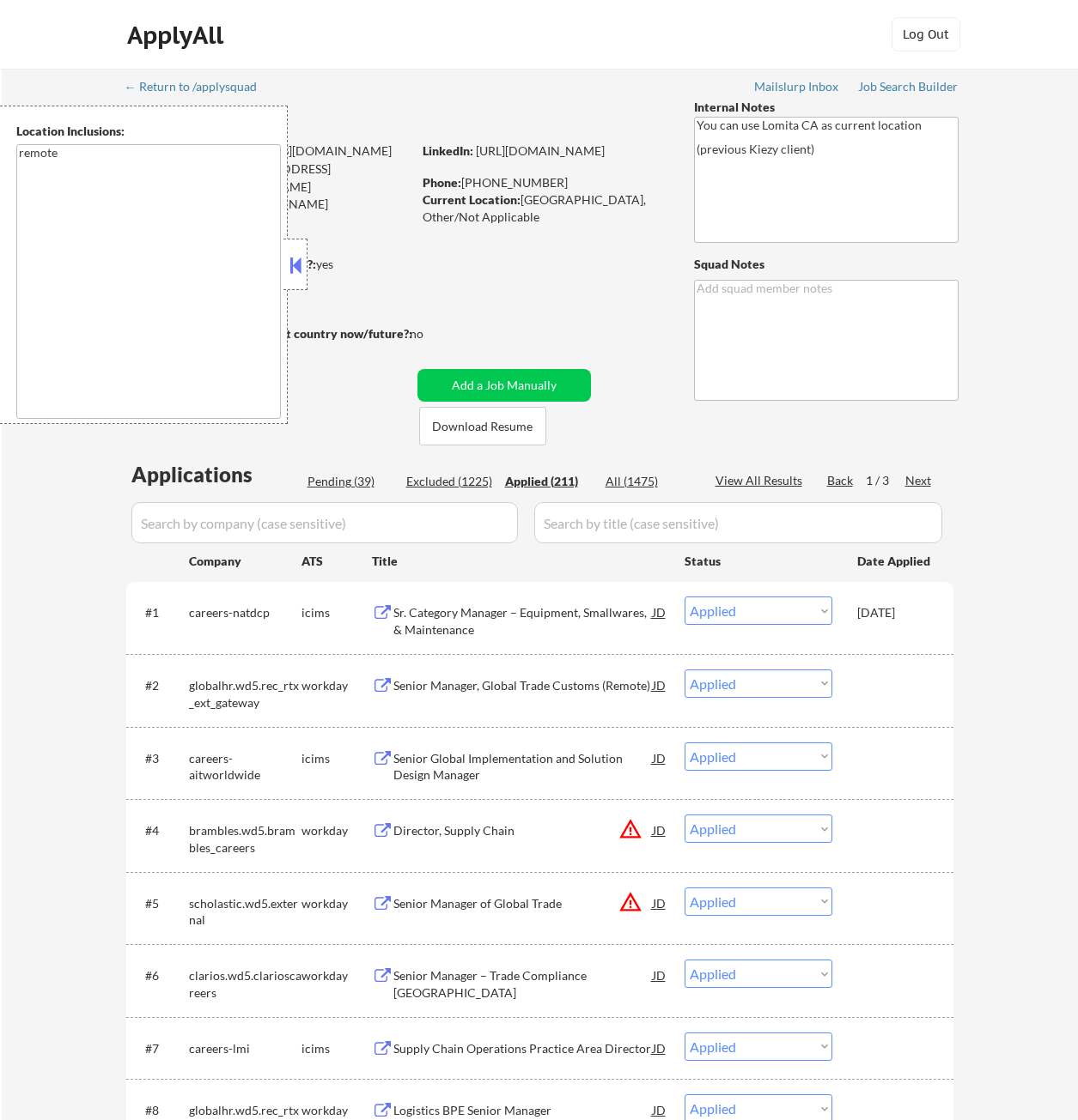
select select ""applied""
